Goal: Register for event/course

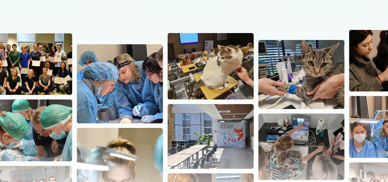
scroll to position [115, 0]
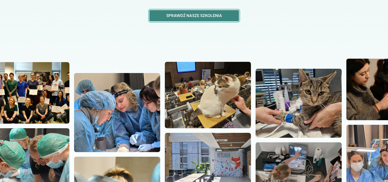
click at [199, 15] on p "Sprawdź nasze szkolenia" at bounding box center [194, 16] width 80 height 6
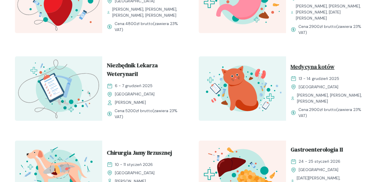
scroll to position [431, 0]
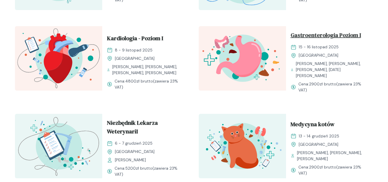
click at [332, 36] on span "Gastroenterologia Poziom I" at bounding box center [326, 36] width 70 height 11
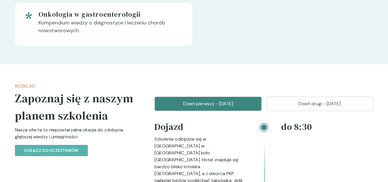
scroll to position [632, 0]
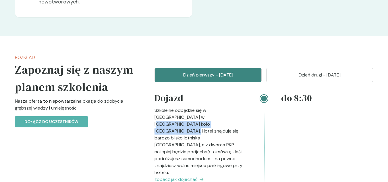
drag, startPoint x: 171, startPoint y: 116, endPoint x: 173, endPoint y: 126, distance: 9.9
click at [173, 126] on p "Szkolenie odbędzie się w [GEOGRAPHIC_DATA] w [GEOGRAPHIC_DATA] koło [GEOGRAPHIC…" at bounding box center [201, 141] width 92 height 69
copy p "[GEOGRAPHIC_DATA] w [GEOGRAPHIC_DATA] koło [GEOGRAPHIC_DATA]"
